Goal: Ask a question

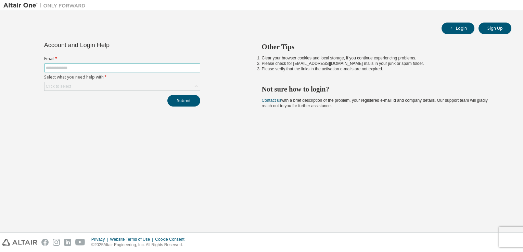
click at [89, 66] on input "text" at bounding box center [122, 67] width 153 height 5
paste input "**********"
type input "**********"
click at [53, 84] on div "Click to select" at bounding box center [58, 86] width 25 height 5
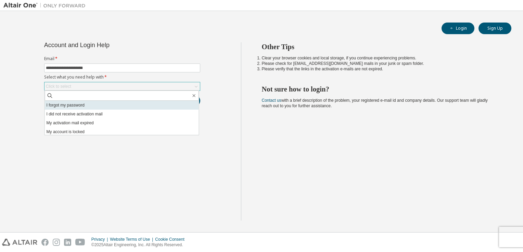
click at [64, 107] on li "I forgot my password" at bounding box center [122, 105] width 154 height 9
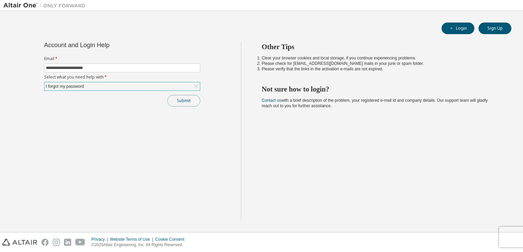
click at [187, 98] on button "Submit" at bounding box center [183, 101] width 33 height 12
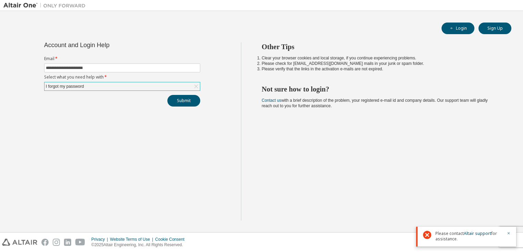
drag, startPoint x: 458, startPoint y: 241, endPoint x: 431, endPoint y: 233, distance: 28.8
click at [431, 233] on div "Please contact Altair support for assistance." at bounding box center [466, 237] width 100 height 20
copy span "Please contact Altair support for assistance."
click at [31, 243] on img at bounding box center [19, 242] width 35 height 7
click at [505, 232] on div at bounding box center [506, 236] width 8 height 11
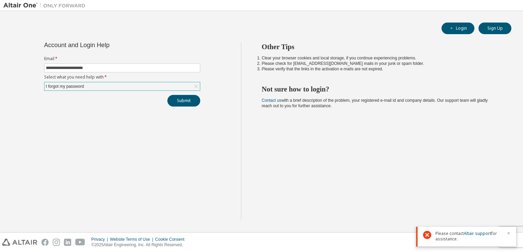
click at [507, 232] on icon "button" at bounding box center [508, 234] width 4 height 4
